Goal: Ask a question

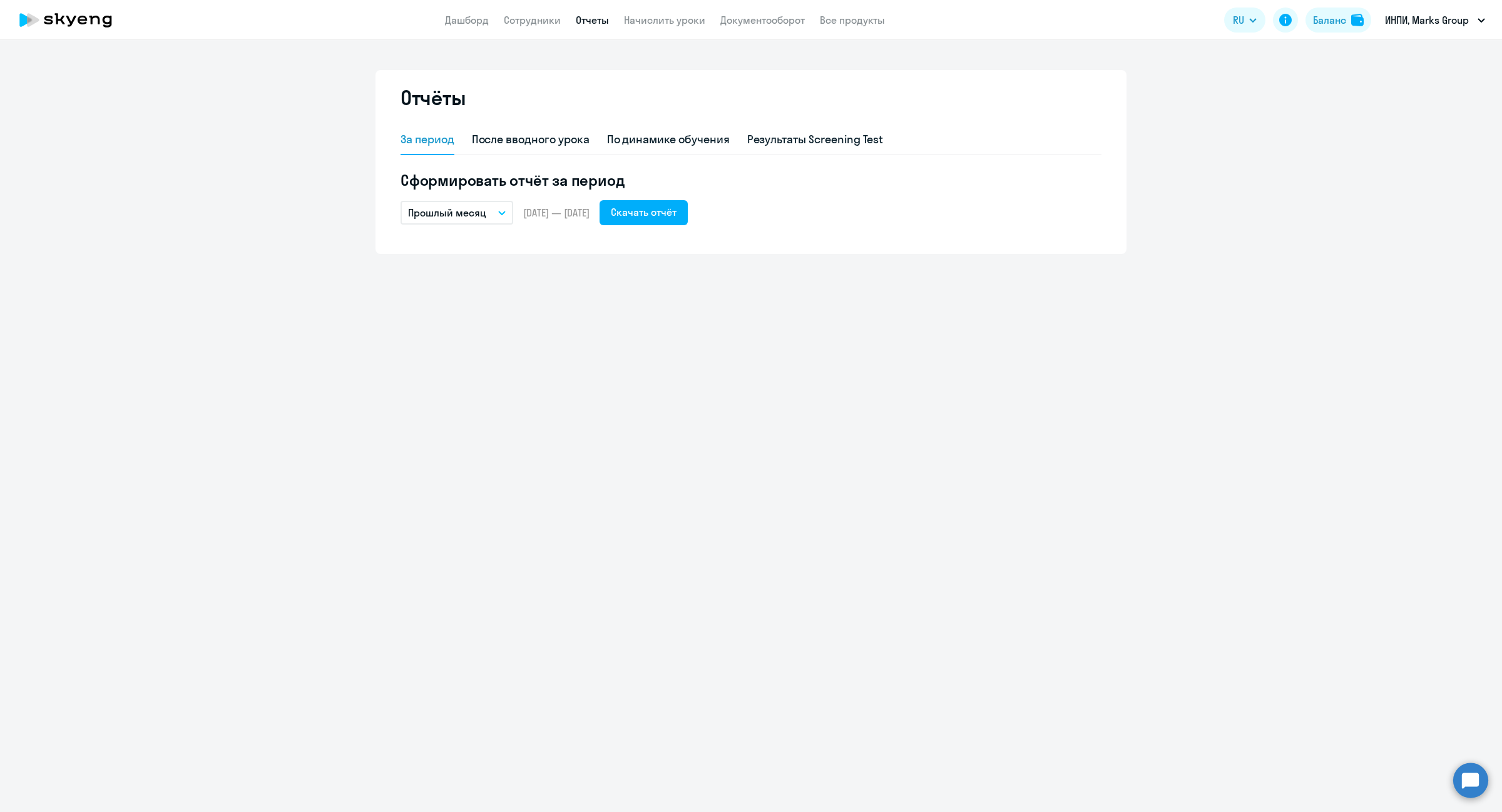
click at [1473, 787] on circle at bounding box center [1471, 781] width 35 height 35
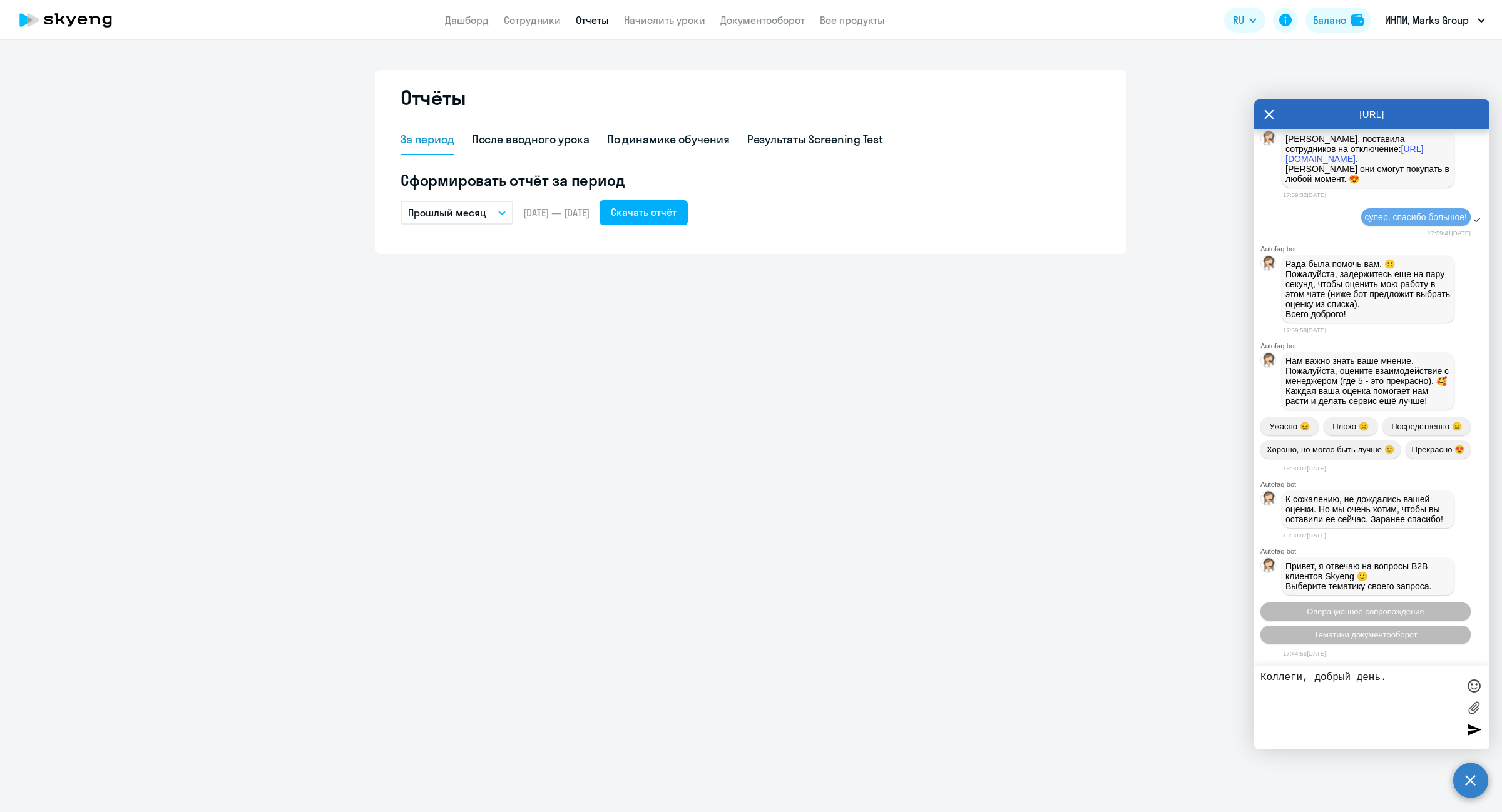
scroll to position [25823, 0]
click at [1337, 734] on textarea "Коллеги, добрый день. Нам пришли оплаты счетов сотрудников за уроки в августе, …" at bounding box center [1360, 708] width 198 height 72
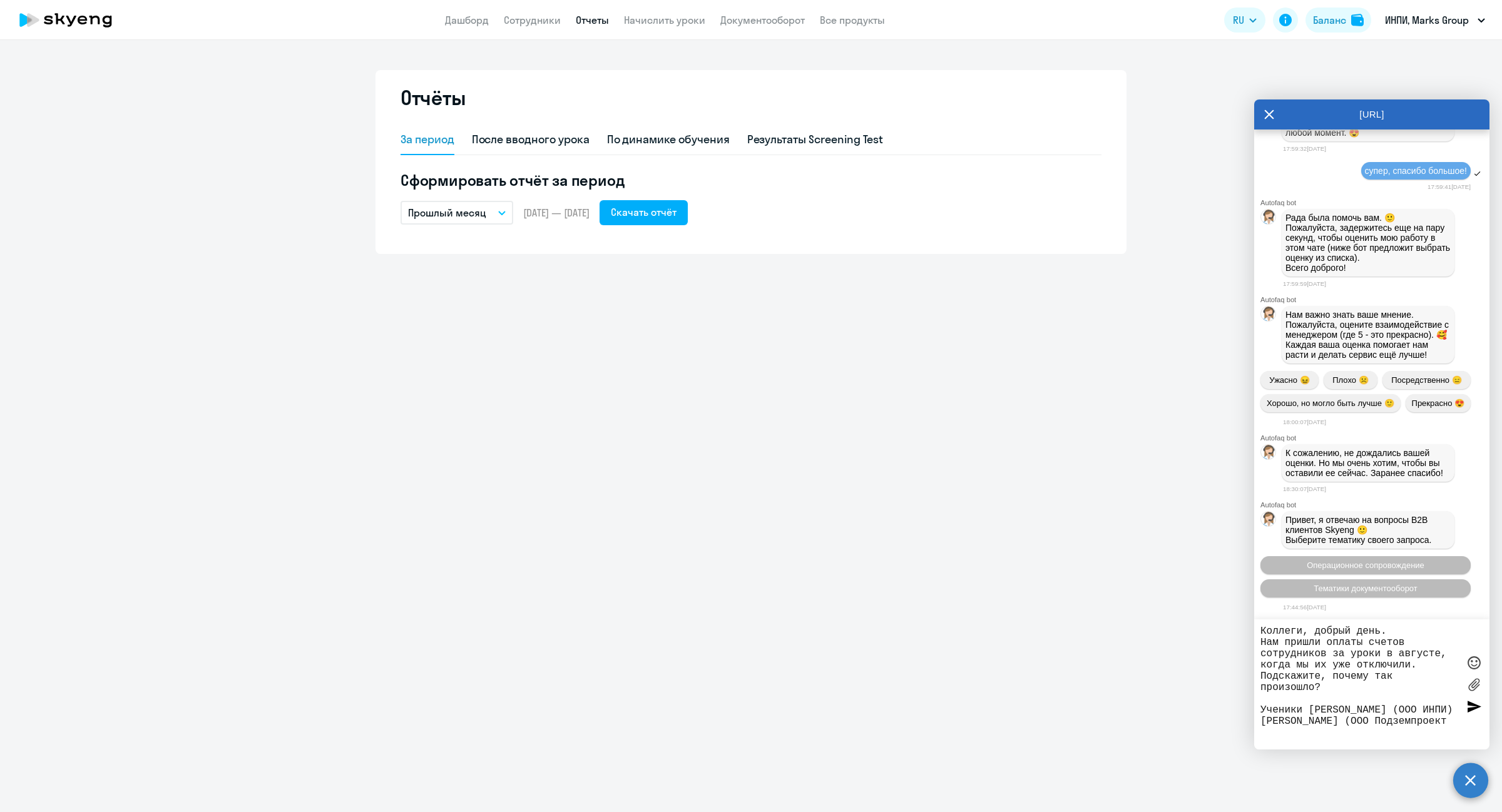
scroll to position [10, 0]
type textarea "Коллеги, добрый день. Нам пришли оплаты счетов сотрудников за уроки в августе, …"
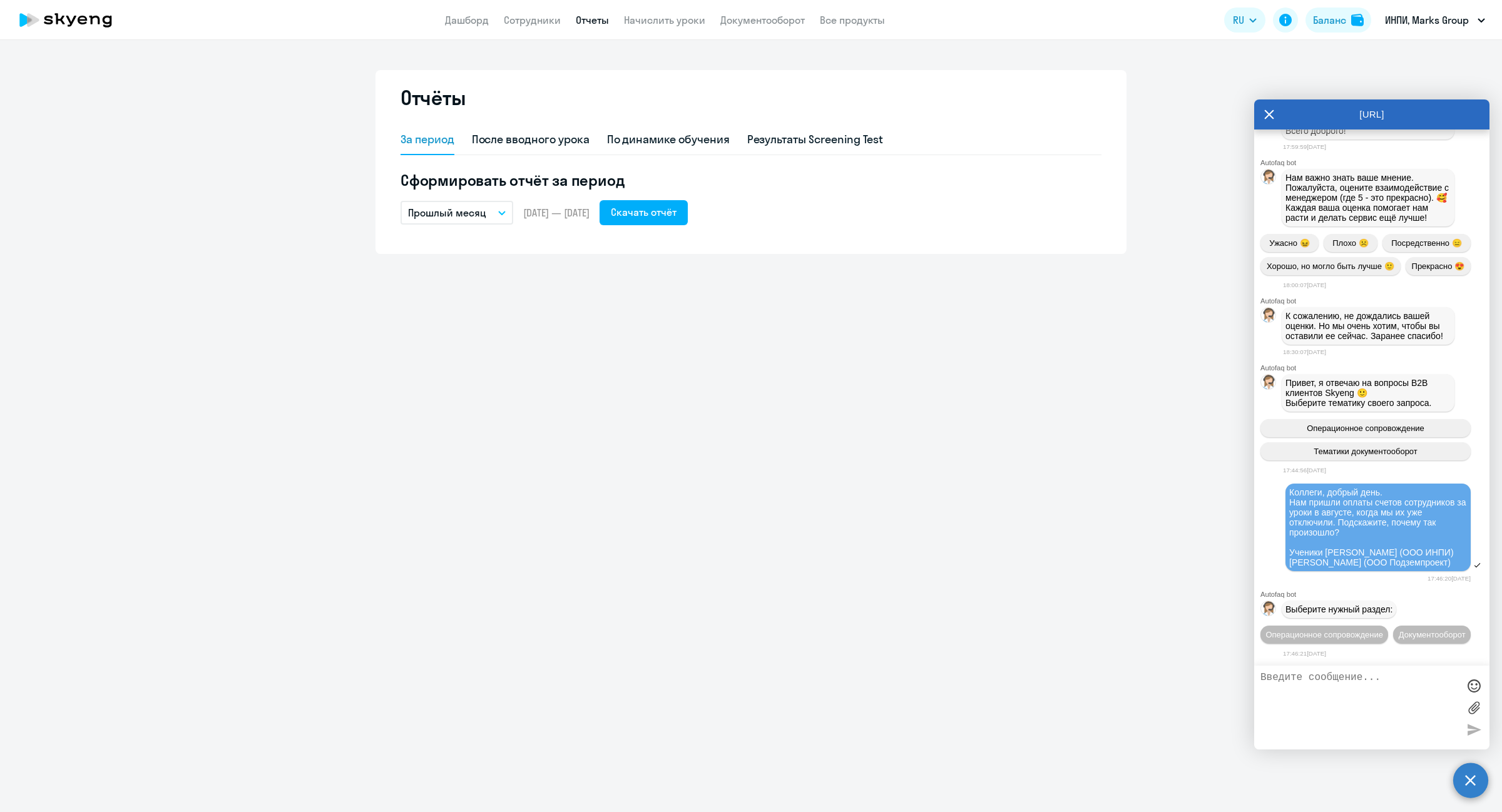
scroll to position [26493, 0]
type textarea "помощь сотрудника"
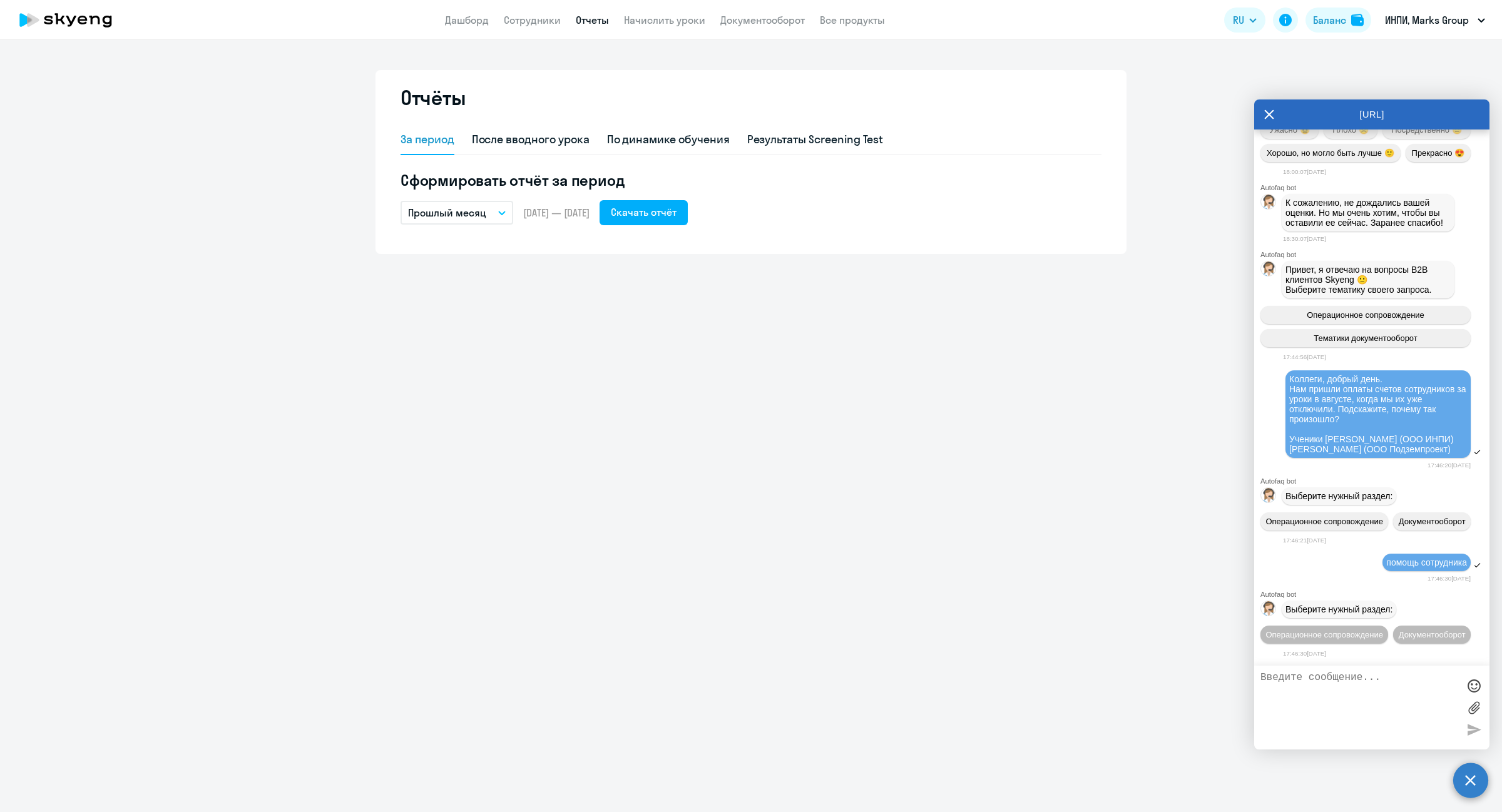
scroll to position [26634, 0]
click at [1346, 630] on span "Операционное сопровождение" at bounding box center [1324, 635] width 117 height 9
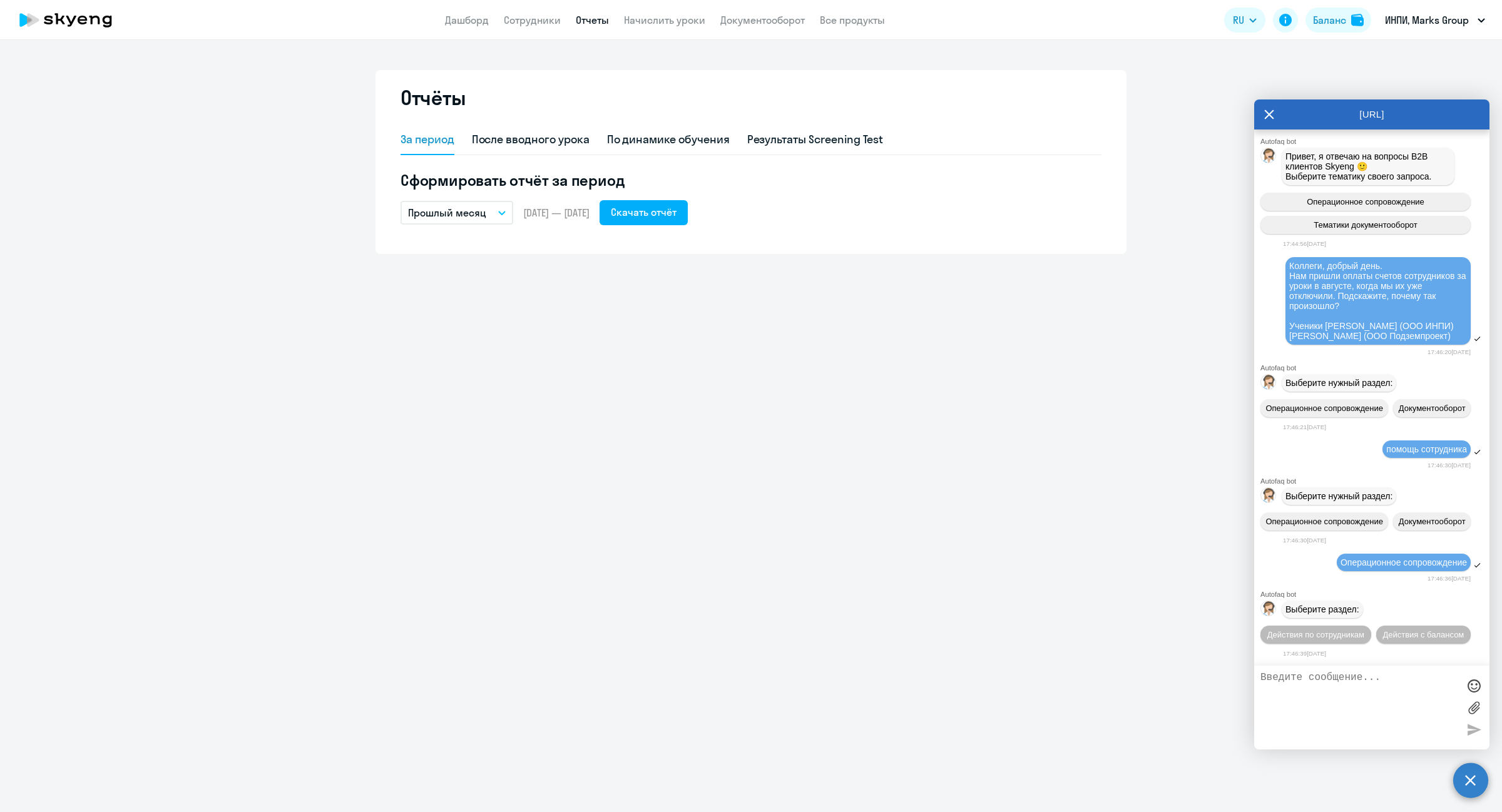
scroll to position [26771, 0]
click at [1372, 626] on button "Действия по сотрудникам" at bounding box center [1316, 635] width 111 height 18
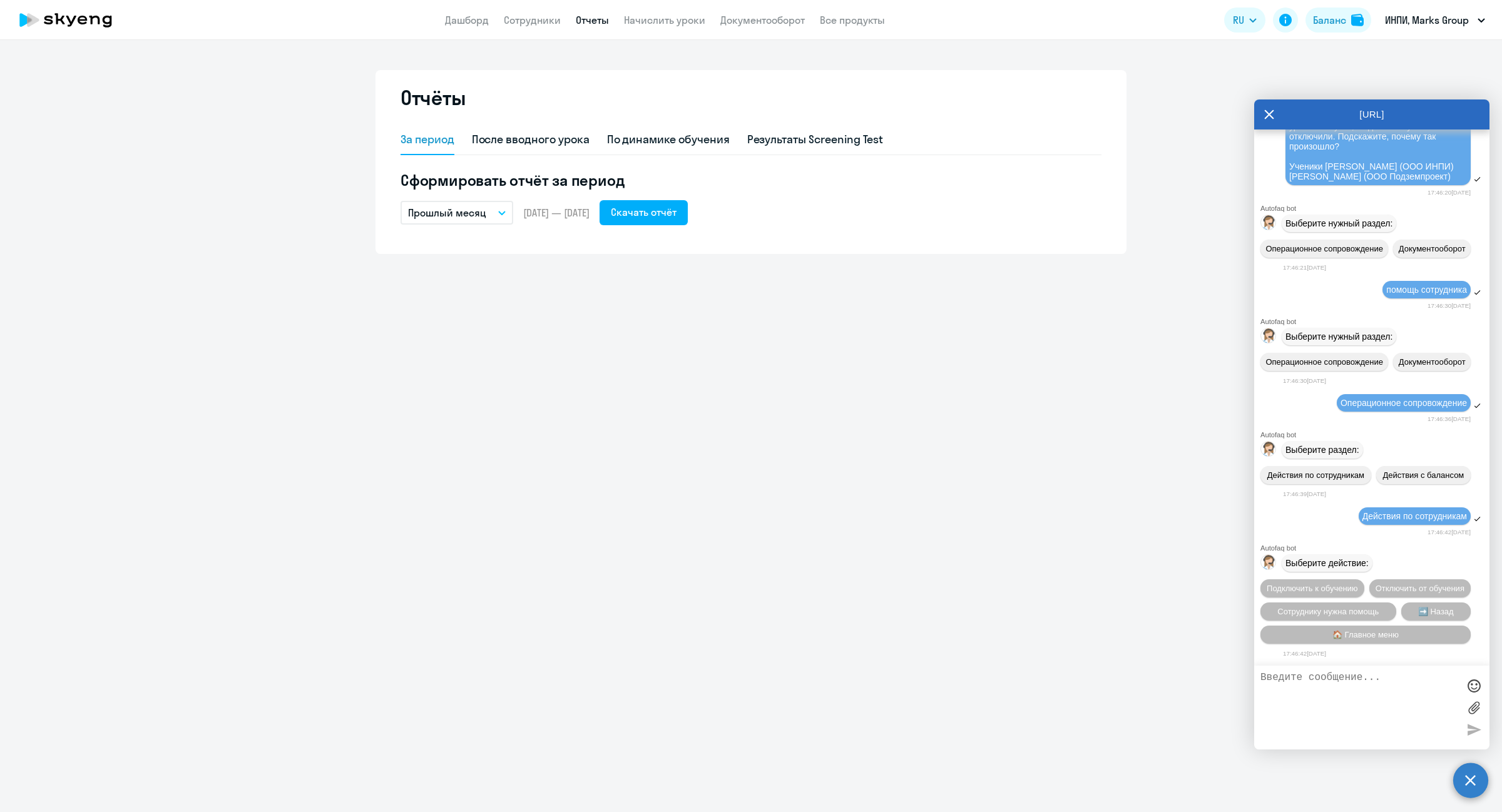
scroll to position [26959, 0]
click at [1344, 695] on textarea at bounding box center [1360, 708] width 198 height 72
type textarea "п"
type textarea "соединить со специалистом"
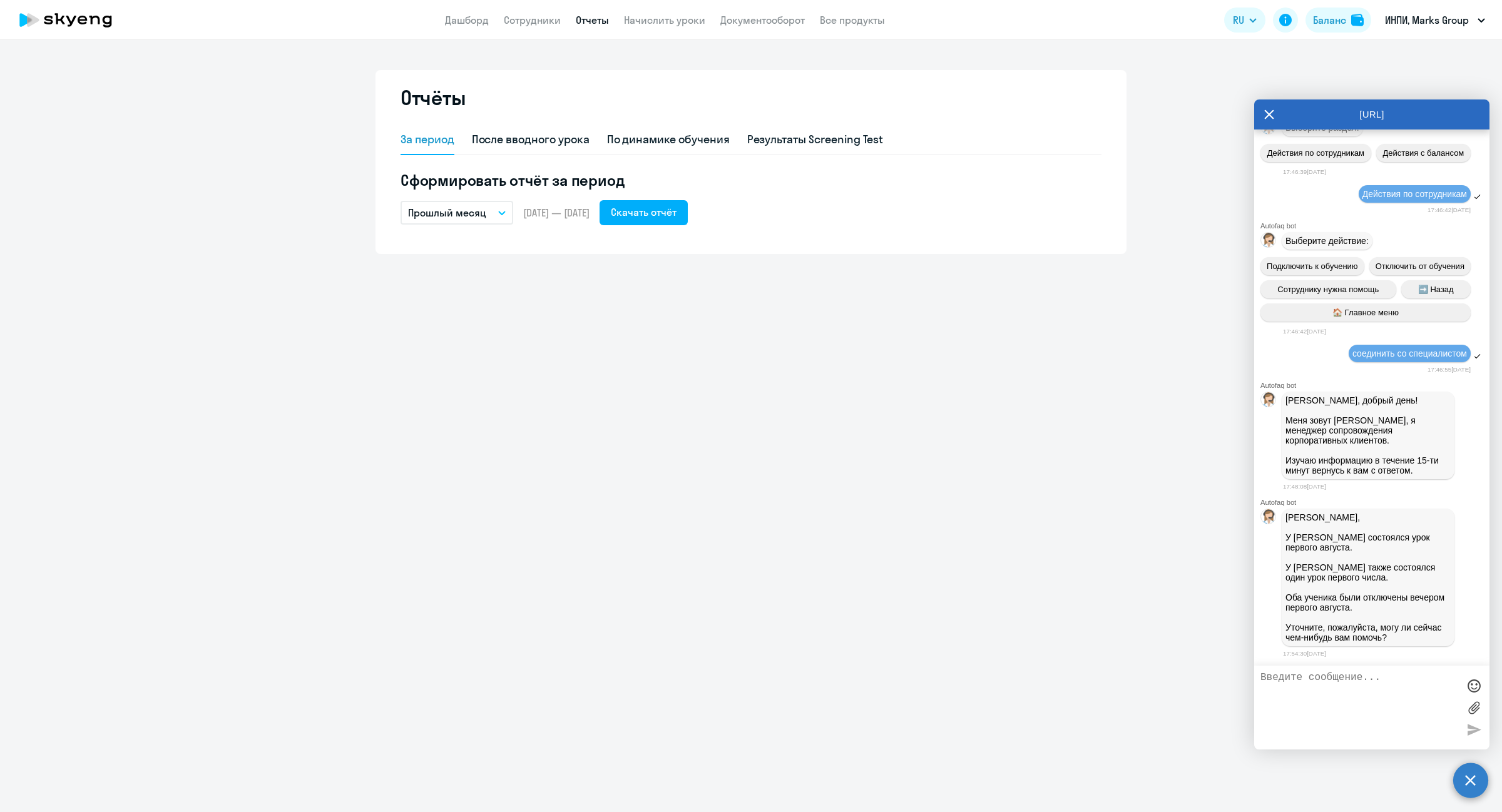
scroll to position [27275, 0]
click at [1335, 702] on textarea at bounding box center [1360, 708] width 198 height 72
type textarea "[PERSON_NAME], спасибо, поняла вас."
